Goal: Check status

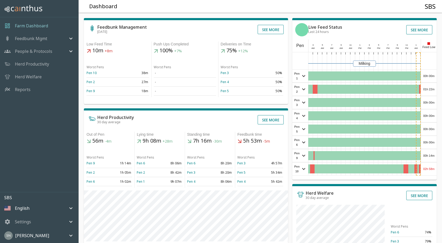
click at [432, 71] on div "00h 00m" at bounding box center [429, 75] width 16 height 13
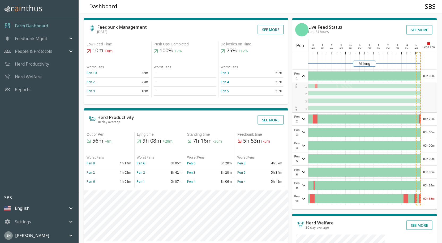
click at [432, 71] on div "00h 00m" at bounding box center [429, 75] width 16 height 13
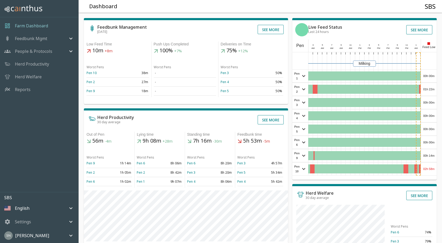
click at [428, 91] on div "01h 22m" at bounding box center [429, 89] width 16 height 13
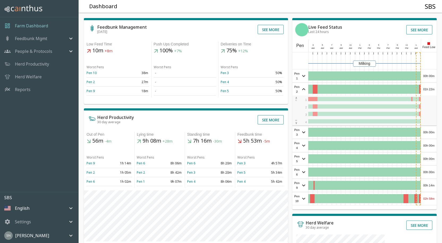
click at [428, 91] on div "01h 22m" at bounding box center [429, 89] width 16 height 13
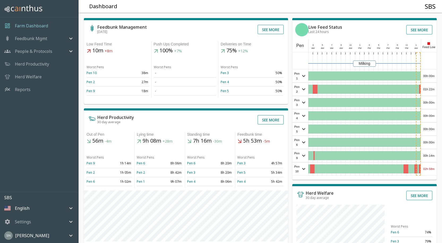
click at [430, 102] on div "00h 00m" at bounding box center [429, 102] width 16 height 13
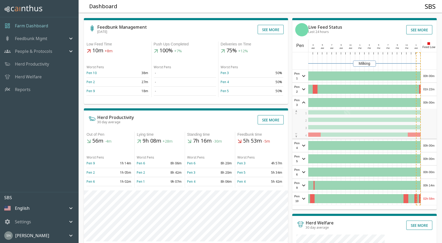
click at [430, 102] on div "00h 00m" at bounding box center [429, 102] width 16 height 13
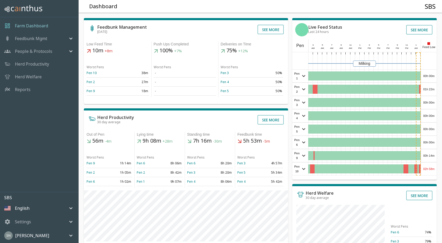
click at [424, 116] on div "00h 00m" at bounding box center [429, 115] width 16 height 13
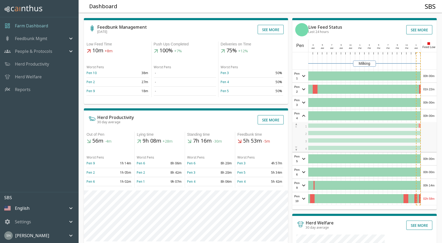
click at [424, 116] on div "00h 00m" at bounding box center [429, 115] width 16 height 13
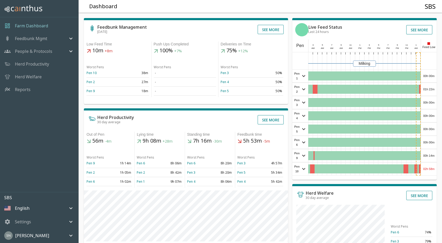
click at [427, 130] on div "00h 00m" at bounding box center [429, 129] width 16 height 13
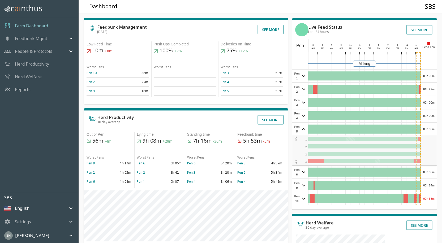
click at [427, 130] on div "00h 00m" at bounding box center [429, 129] width 16 height 13
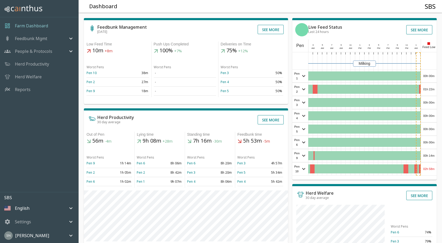
click at [428, 141] on div "00h 00m" at bounding box center [429, 142] width 16 height 13
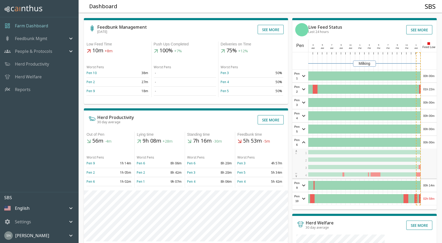
click at [428, 141] on div "00h 00m" at bounding box center [429, 142] width 16 height 13
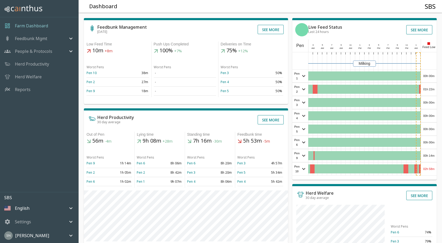
click at [429, 156] on div "00h 14m" at bounding box center [429, 155] width 16 height 13
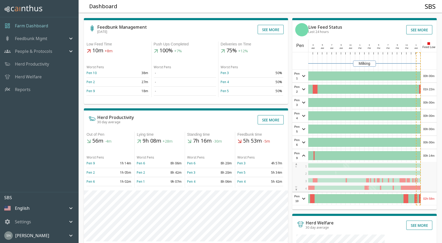
click at [429, 155] on div "00h 14m" at bounding box center [429, 155] width 16 height 13
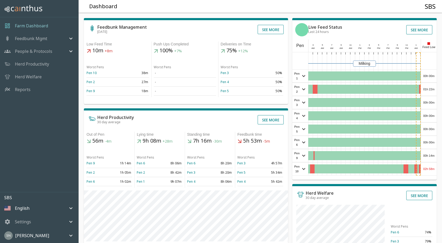
click at [430, 169] on div "02h 58m" at bounding box center [429, 168] width 16 height 13
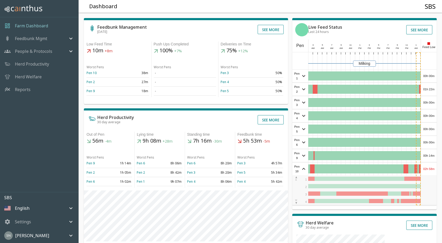
click at [430, 169] on div "02h 58m" at bounding box center [429, 168] width 16 height 13
